Goal: Task Accomplishment & Management: Manage account settings

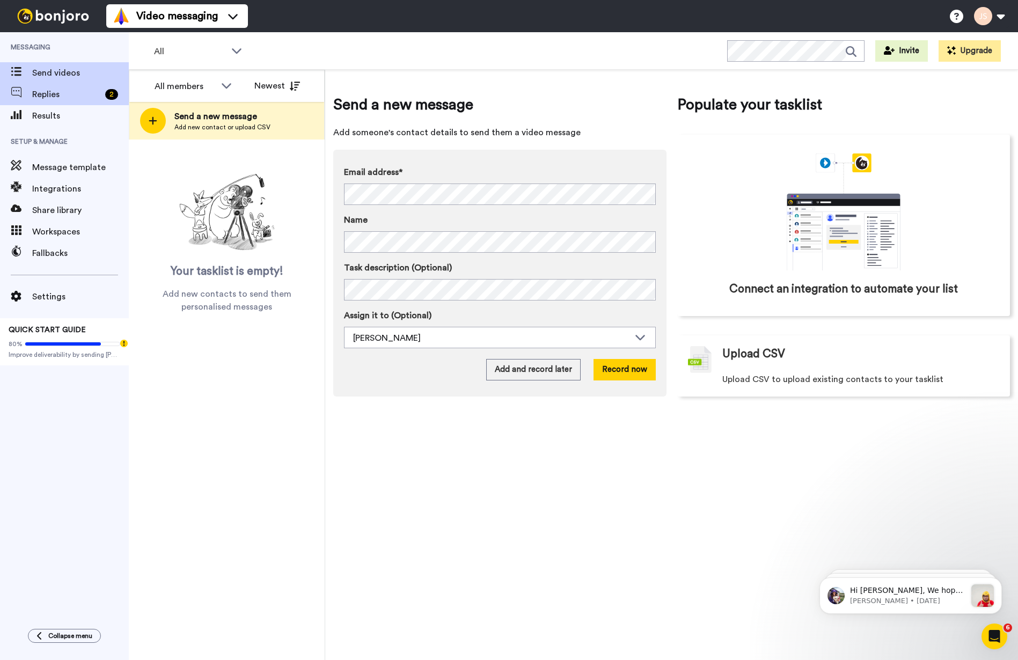
click at [42, 94] on span "Replies" at bounding box center [66, 94] width 69 height 13
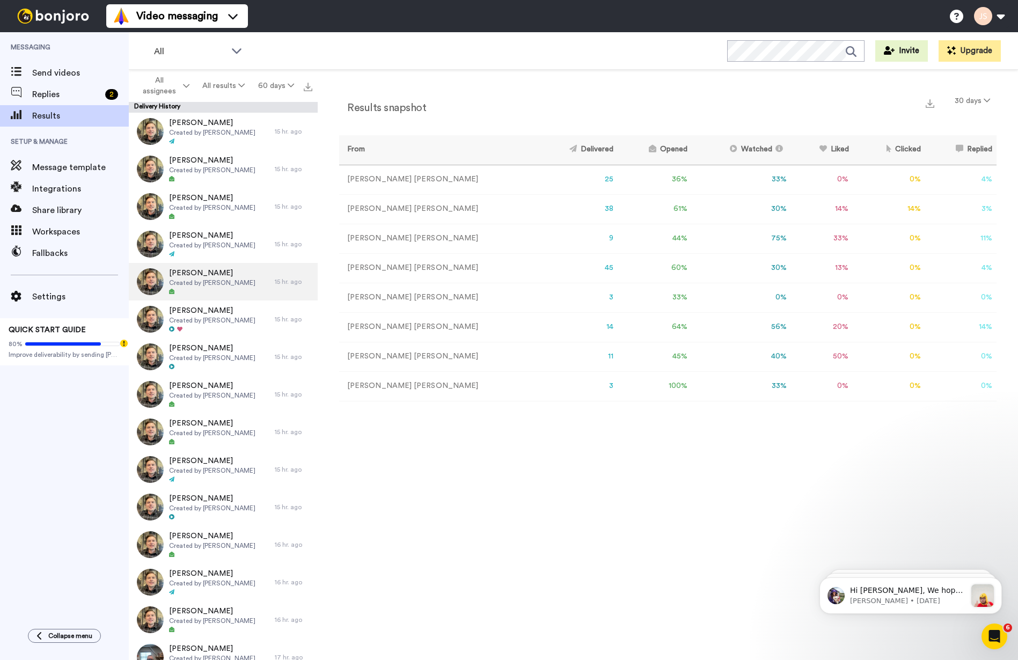
scroll to position [2, 0]
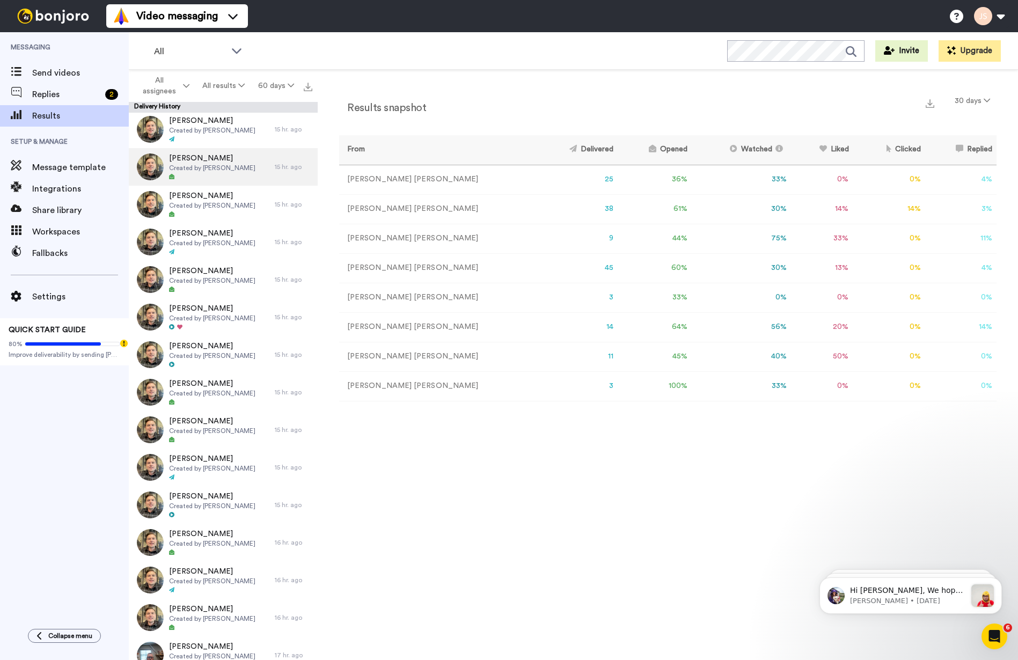
click at [207, 165] on span "Created by Joe Smith" at bounding box center [212, 168] width 86 height 9
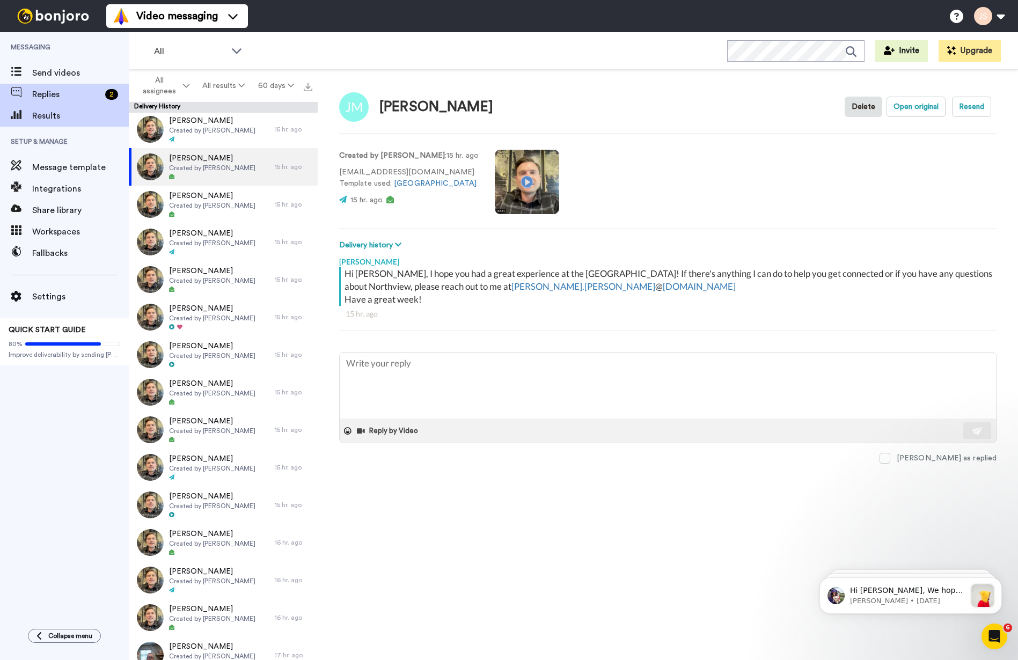
click at [40, 94] on span "Replies" at bounding box center [66, 94] width 69 height 13
